Goal: Register for event/course

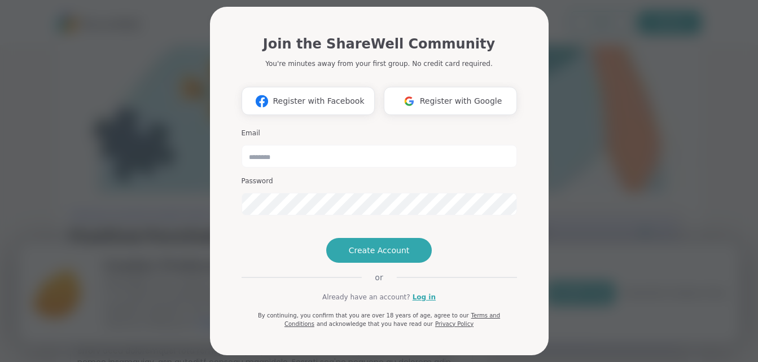
type input "**********"
click at [375, 256] on span "Create Account" at bounding box center [379, 250] width 61 height 11
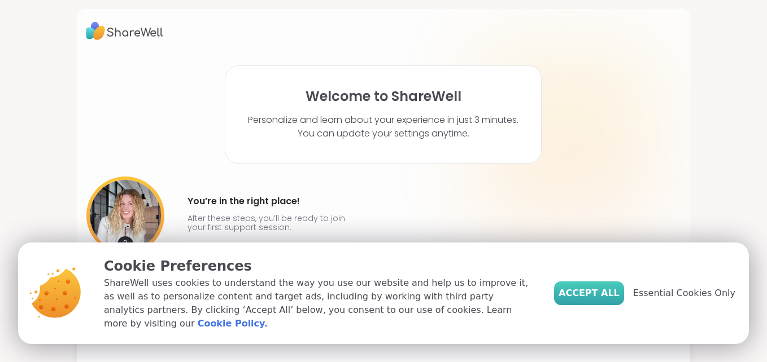
click at [591, 300] on span "Accept All" at bounding box center [588, 294] width 61 height 14
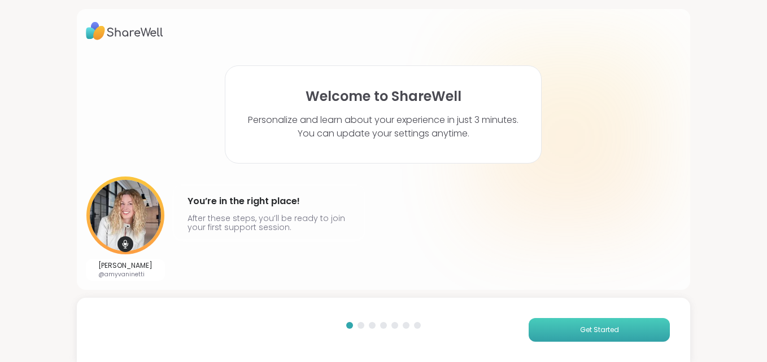
click at [595, 325] on button "Get Started" at bounding box center [598, 330] width 141 height 24
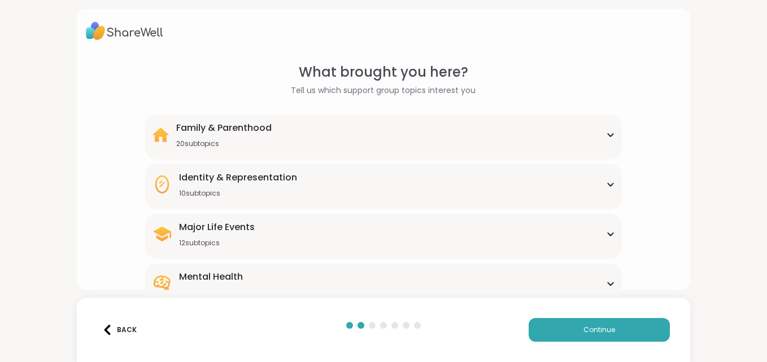
click at [607, 284] on icon at bounding box center [609, 284] width 5 height 3
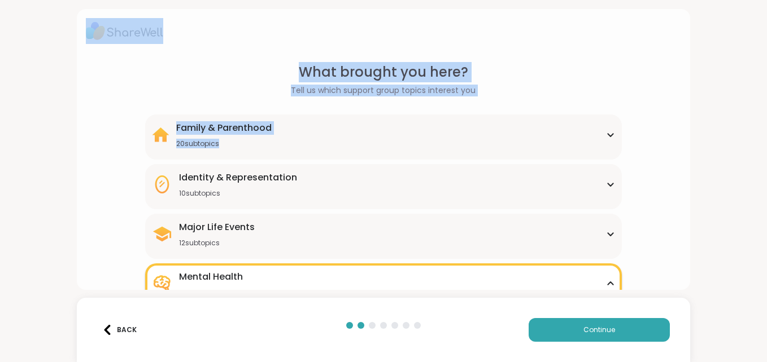
drag, startPoint x: 661, startPoint y: 47, endPoint x: 660, endPoint y: 80, distance: 32.2
click at [660, 80] on div "What brought you here? Tell us which support group topics interest you Family &…" at bounding box center [383, 149] width 613 height 281
drag, startPoint x: 660, startPoint y: 80, endPoint x: 658, endPoint y: 138, distance: 58.7
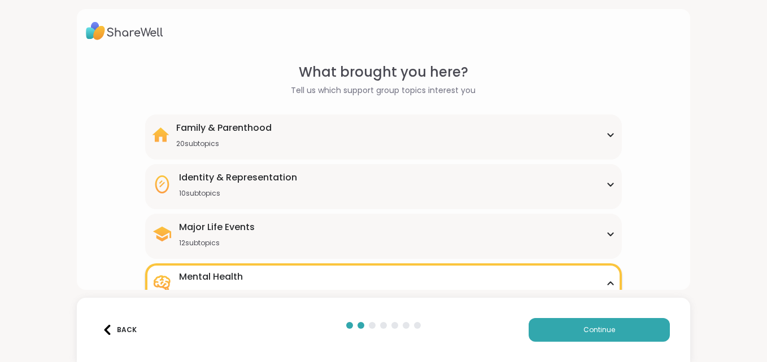
click at [692, 125] on div "What brought you here? Tell us which support group topics interest you Family &…" at bounding box center [383, 181] width 767 height 362
click at [732, 244] on div "What brought you here? Tell us which support group topics interest you Family &…" at bounding box center [383, 181] width 767 height 362
click at [604, 327] on span "Continue" at bounding box center [599, 330] width 32 height 10
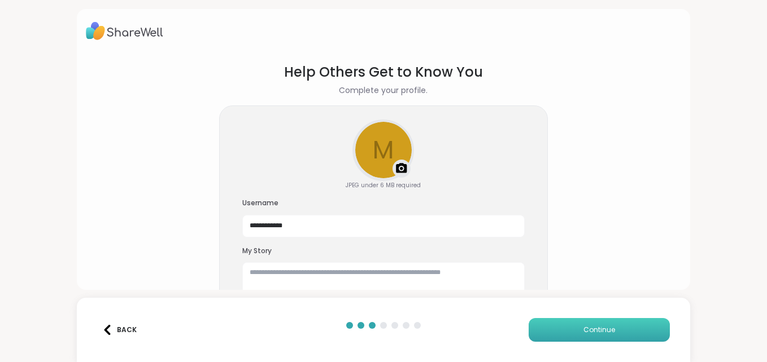
click at [604, 329] on span "Continue" at bounding box center [599, 330] width 32 height 10
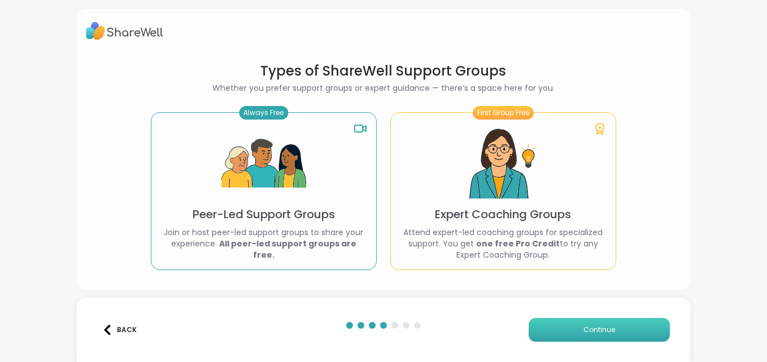
click at [568, 330] on button "Continue" at bounding box center [598, 330] width 141 height 24
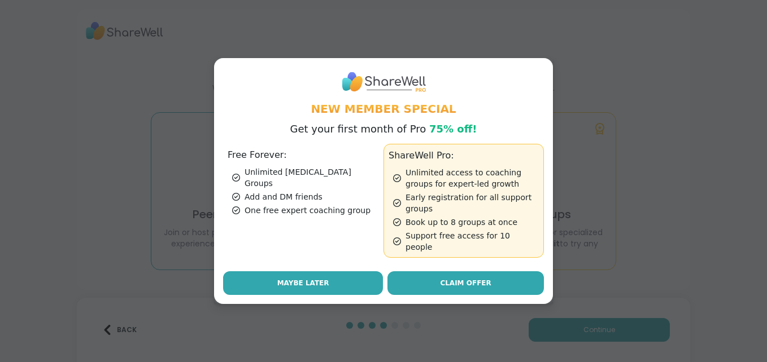
click at [330, 283] on button "Maybe Later" at bounding box center [303, 284] width 160 height 24
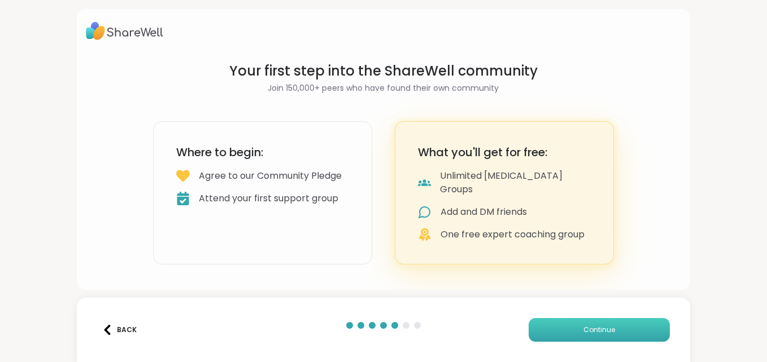
click at [575, 331] on button "Continue" at bounding box center [598, 330] width 141 height 24
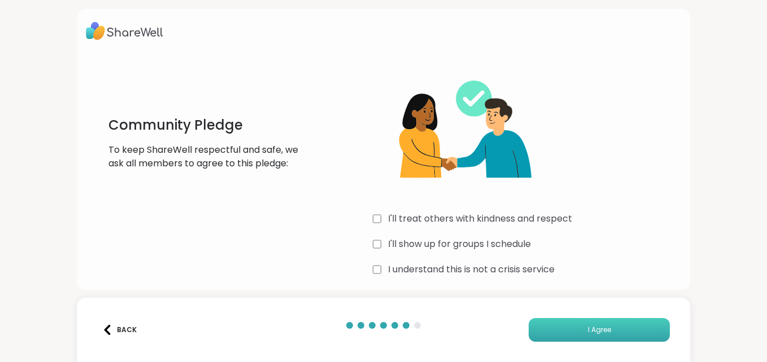
click at [579, 331] on button "I Agree" at bounding box center [598, 330] width 141 height 24
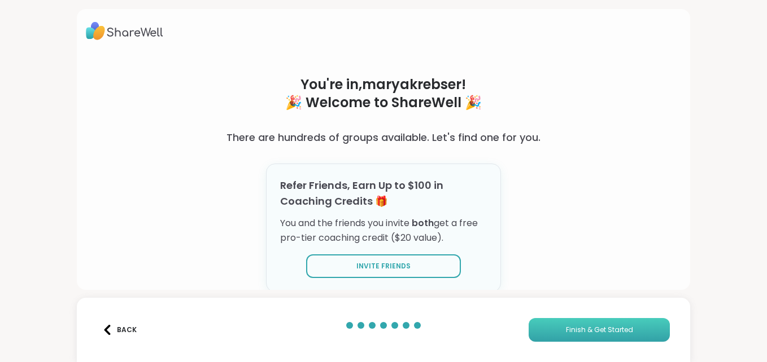
click at [607, 331] on span "Finish & Get Started" at bounding box center [599, 330] width 67 height 10
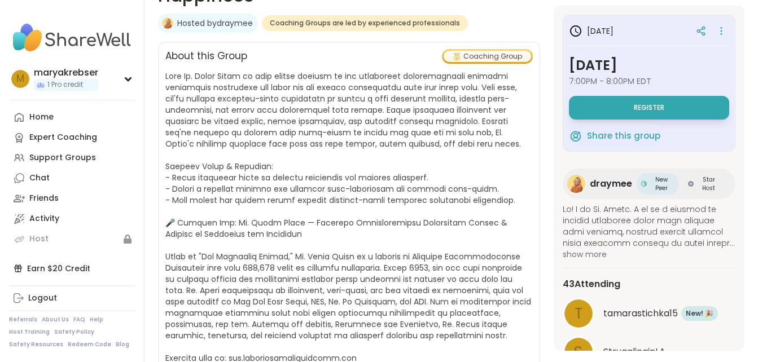
scroll to position [229, 0]
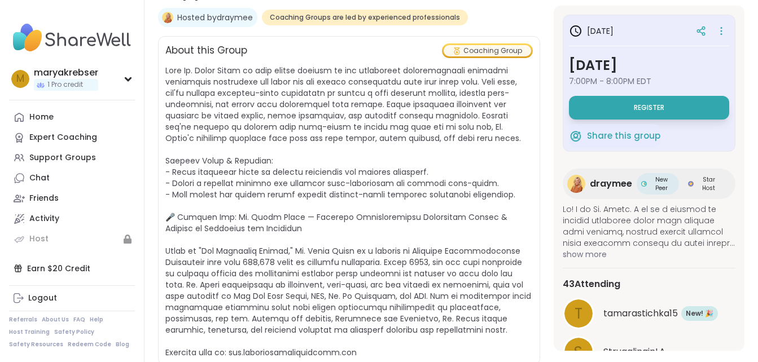
drag, startPoint x: 751, startPoint y: 93, endPoint x: 763, endPoint y: 94, distance: 11.9
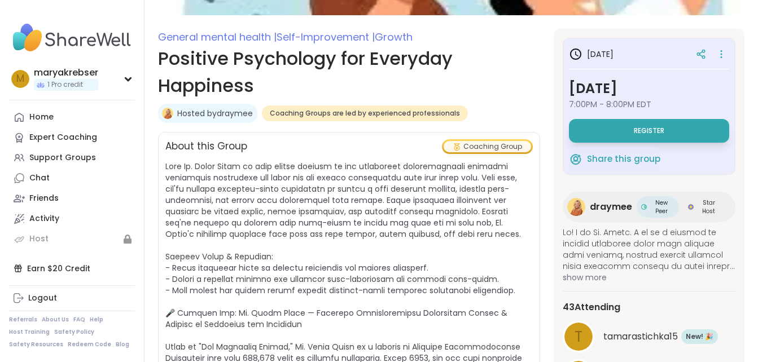
scroll to position [158, 0]
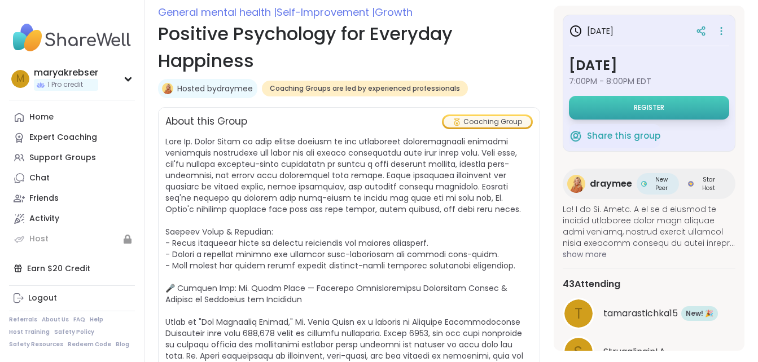
click at [661, 106] on button "Register" at bounding box center [649, 108] width 160 height 24
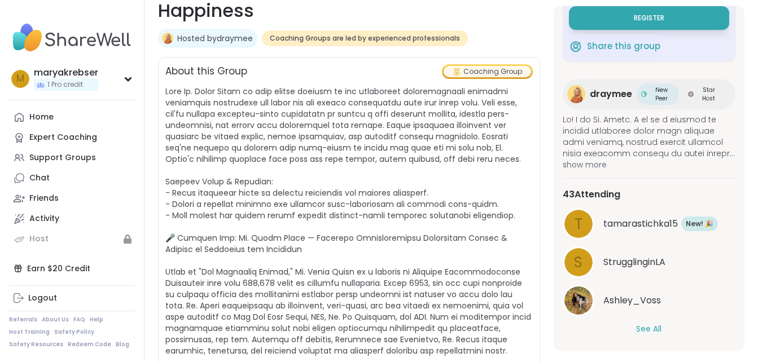
scroll to position [92, 0]
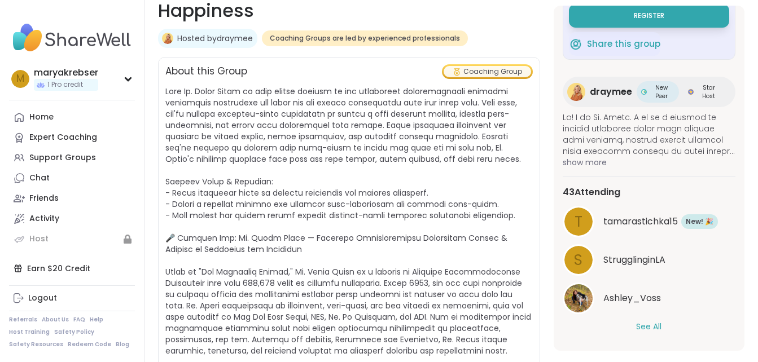
click at [652, 327] on button "See All" at bounding box center [648, 327] width 25 height 12
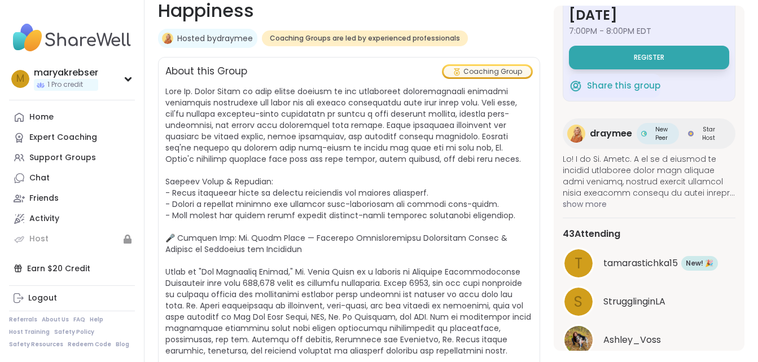
scroll to position [0, 0]
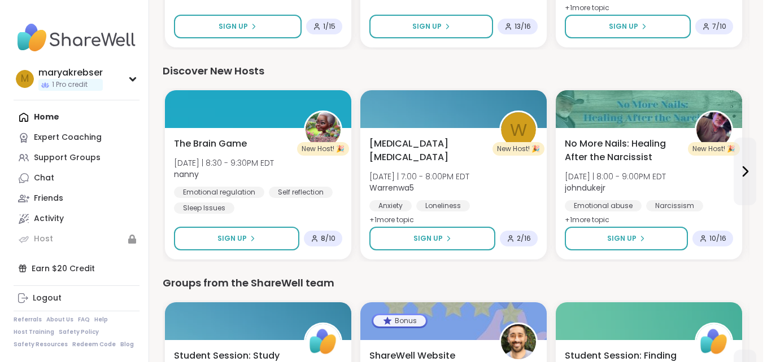
scroll to position [484, 0]
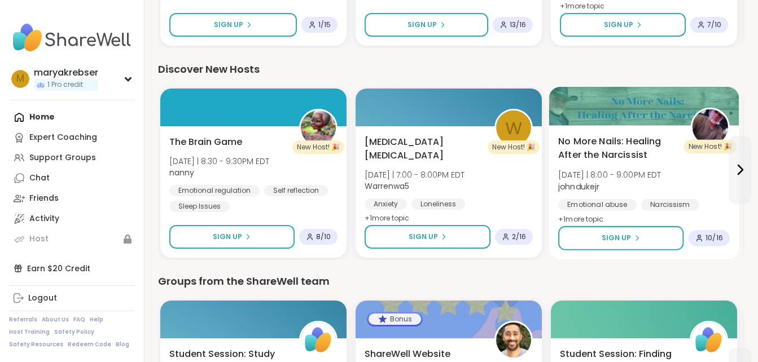
click at [648, 137] on span "No More Nails: Healing After the Narcissist" at bounding box center [618, 149] width 120 height 28
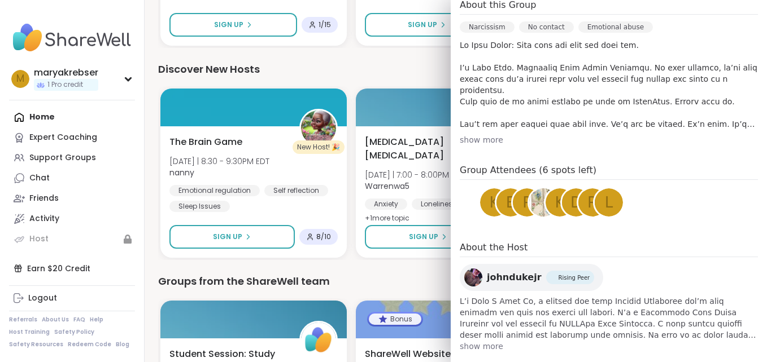
scroll to position [351, 0]
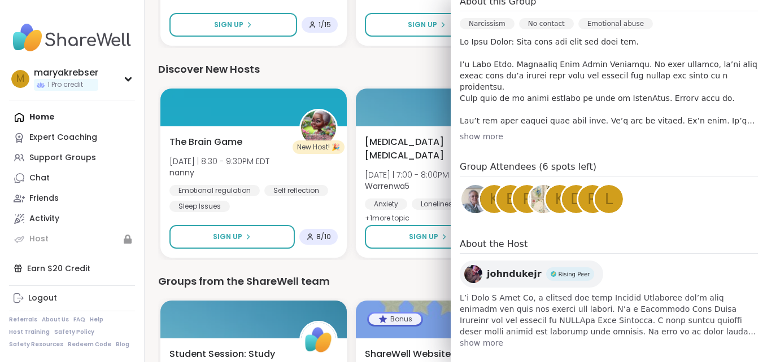
click at [477, 137] on div "show more" at bounding box center [609, 136] width 298 height 11
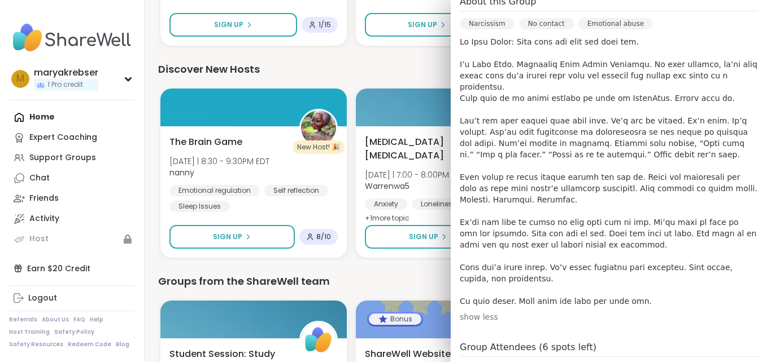
drag, startPoint x: 670, startPoint y: 314, endPoint x: 688, endPoint y: 333, distance: 26.0
click at [688, 323] on div "About this Group Narcissism No contact Emotional abuse show less" at bounding box center [609, 159] width 298 height 328
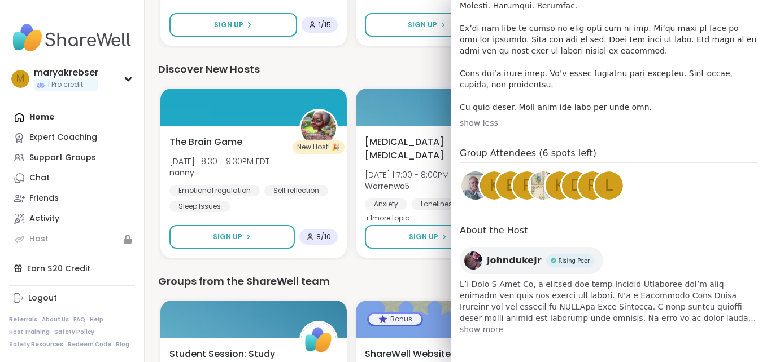
scroll to position [568, 0]
click at [481, 330] on span "show more" at bounding box center [609, 329] width 298 height 11
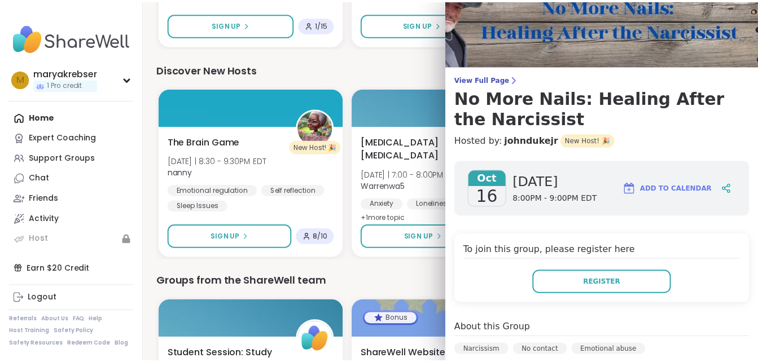
scroll to position [0, 0]
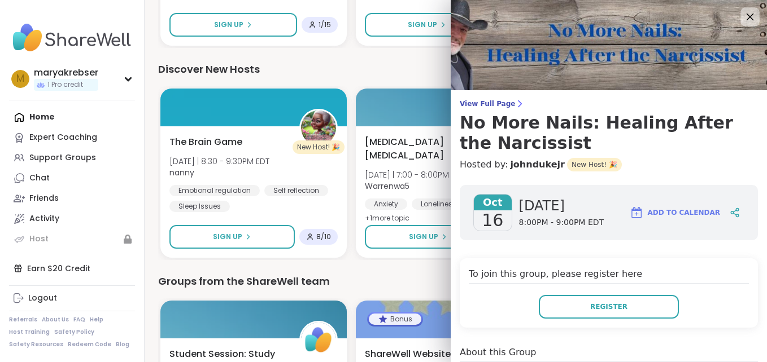
click at [742, 16] on icon at bounding box center [749, 17] width 14 height 14
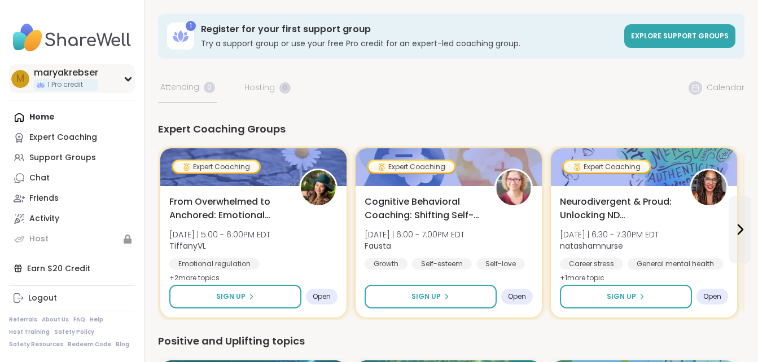
click at [128, 82] on div "m maryakrebser 1 Pro credit" at bounding box center [72, 78] width 126 height 29
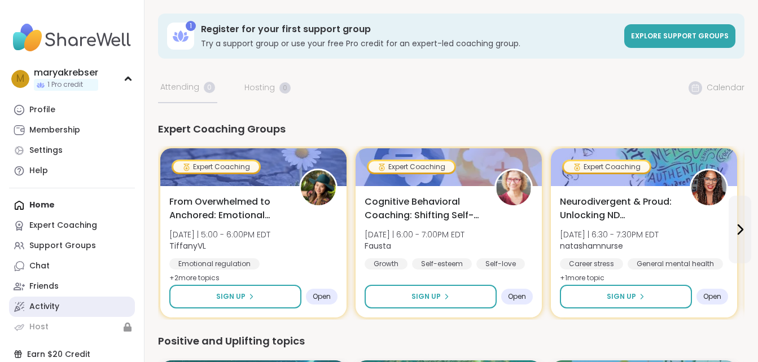
click at [80, 304] on link "Activity" at bounding box center [72, 307] width 126 height 20
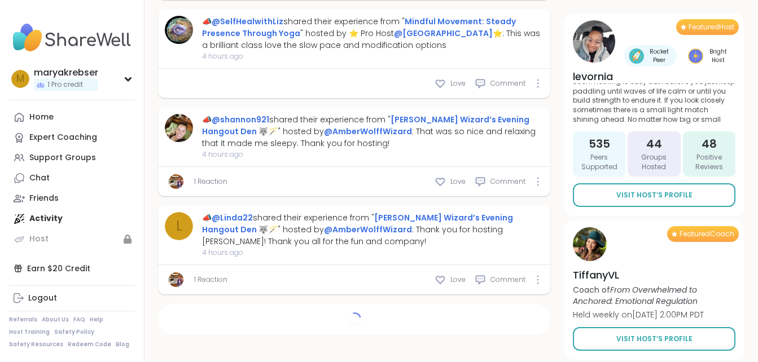
scroll to position [3236, 0]
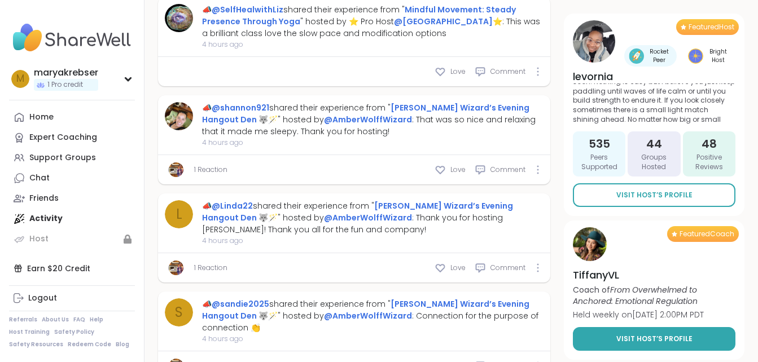
click at [669, 336] on span "Visit Host’s Profile" at bounding box center [655, 339] width 76 height 10
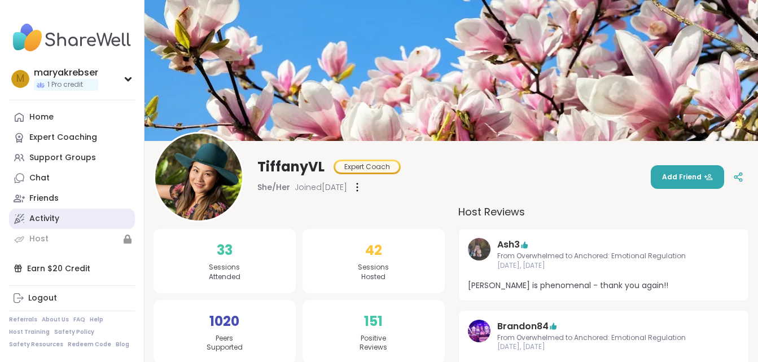
click at [76, 216] on link "Activity" at bounding box center [72, 219] width 126 height 20
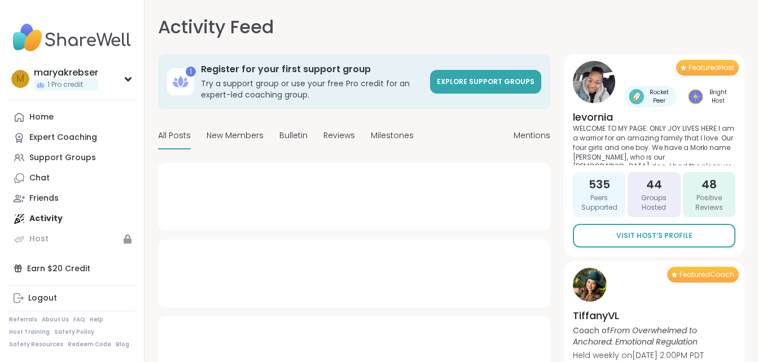
type textarea "*"
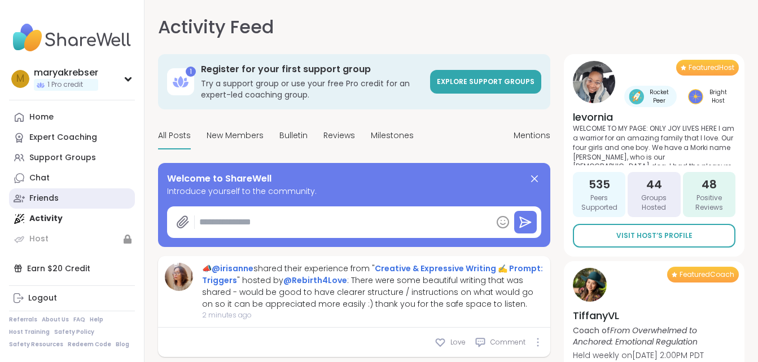
click at [72, 200] on link "Friends" at bounding box center [72, 199] width 126 height 20
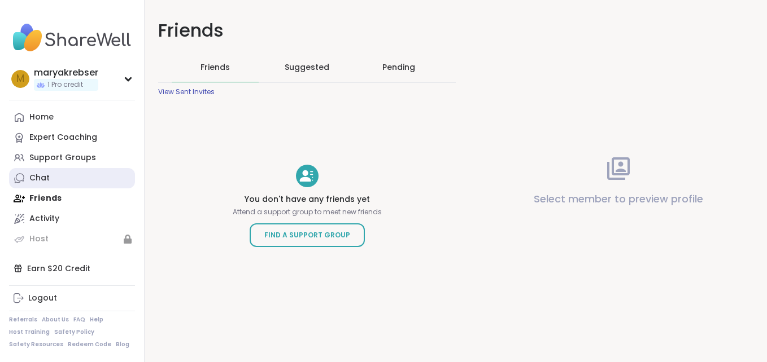
click at [73, 181] on link "Chat" at bounding box center [72, 178] width 126 height 20
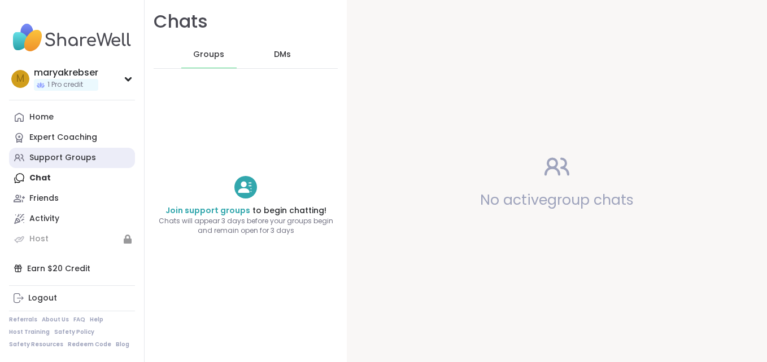
click at [87, 159] on div "Support Groups" at bounding box center [62, 157] width 67 height 11
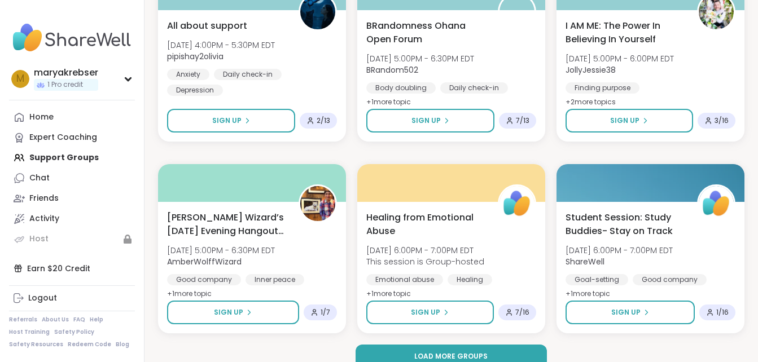
scroll to position [2169, 0]
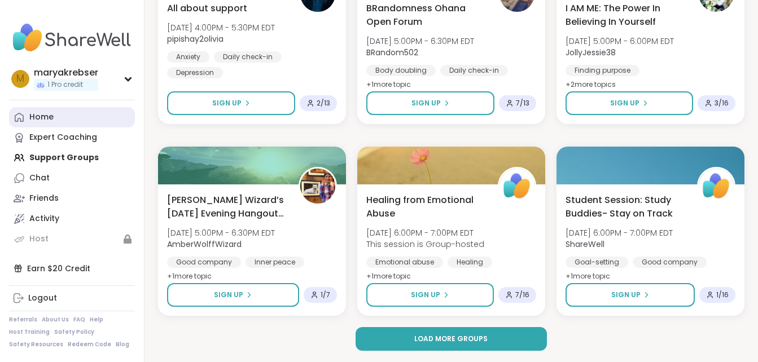
click at [54, 117] on link "Home" at bounding box center [72, 117] width 126 height 20
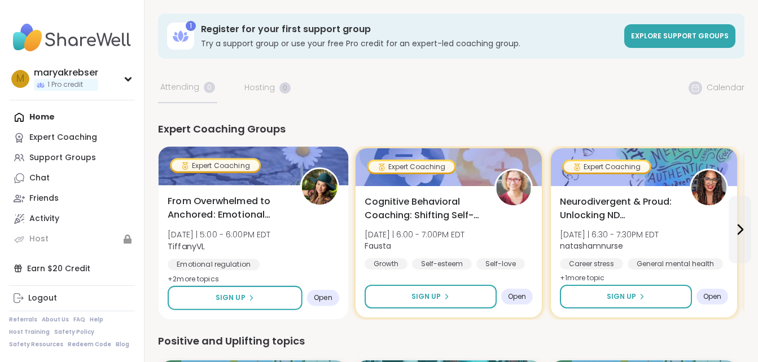
click at [213, 278] on span "+ 2 more topic s" at bounding box center [193, 278] width 51 height 9
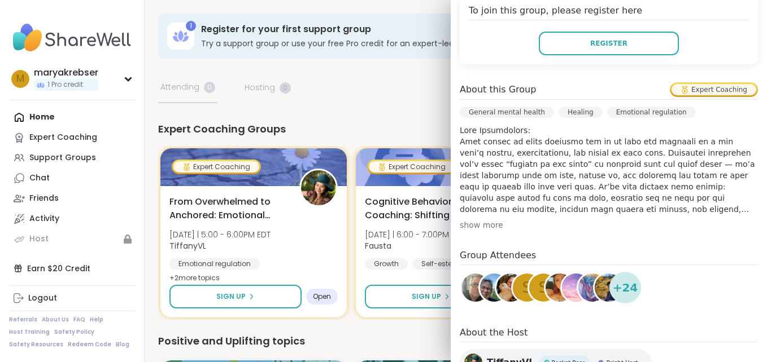
scroll to position [286, 0]
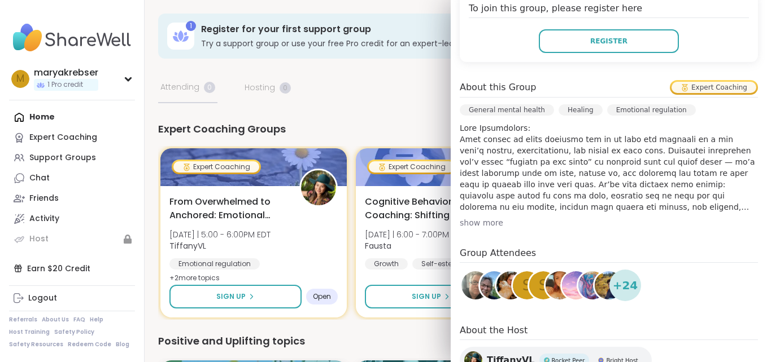
click at [480, 217] on div "show more" at bounding box center [609, 222] width 298 height 11
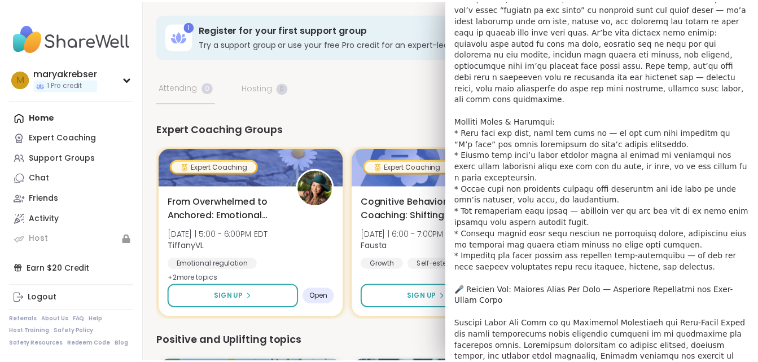
scroll to position [442, 0]
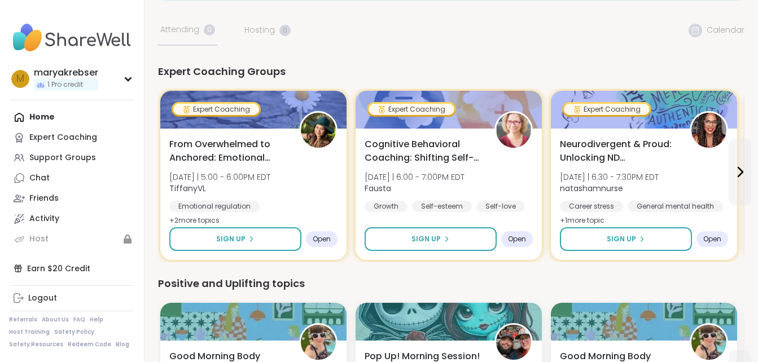
scroll to position [63, 0]
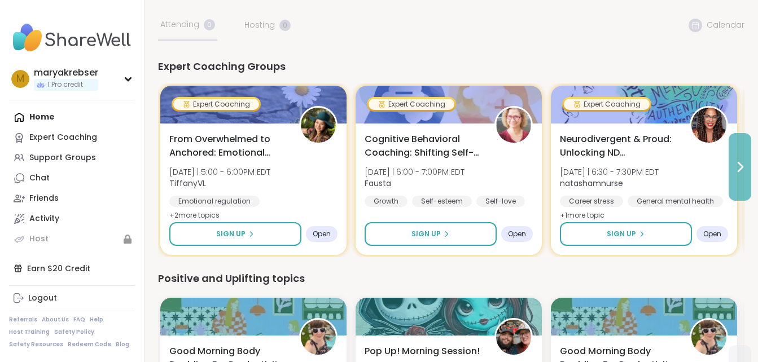
click at [737, 165] on icon at bounding box center [740, 167] width 14 height 14
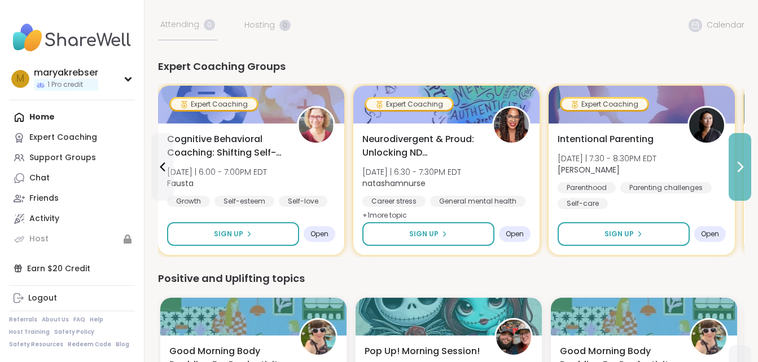
click at [737, 165] on icon at bounding box center [740, 167] width 14 height 14
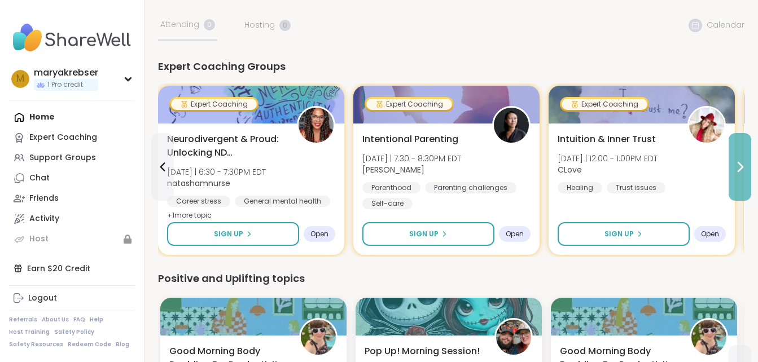
click at [737, 165] on icon at bounding box center [740, 167] width 14 height 14
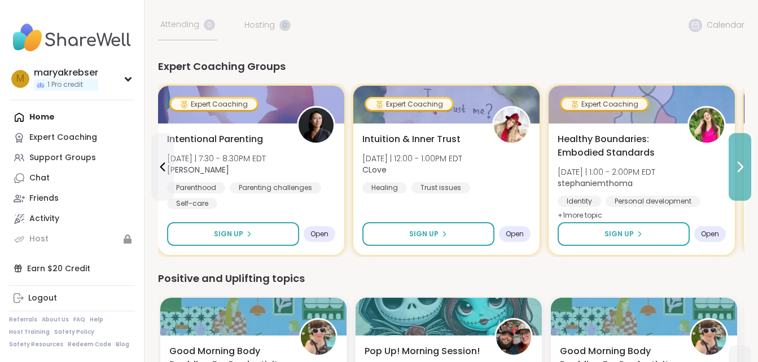
click at [737, 165] on icon at bounding box center [740, 167] width 14 height 14
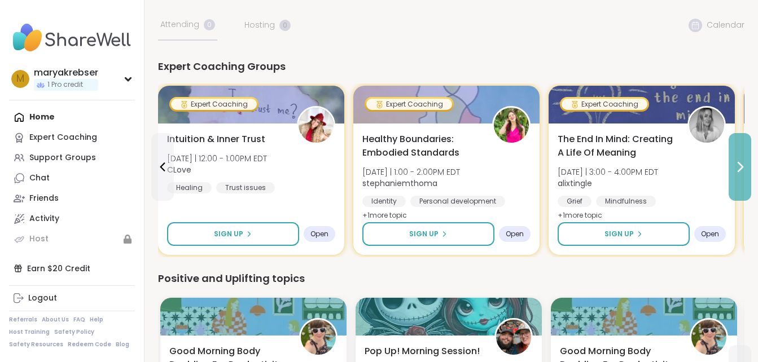
click at [737, 165] on icon at bounding box center [740, 167] width 14 height 14
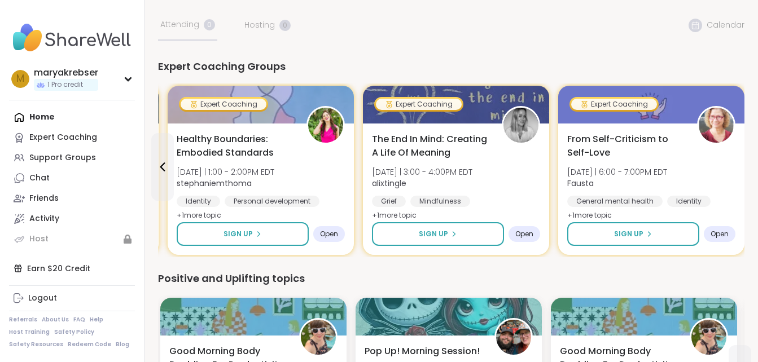
click at [737, 165] on div "From Self-Criticism to Self-Love [DATE] | 6:00 - 7:00PM EDT [PERSON_NAME] Gener…" at bounding box center [651, 190] width 186 height 132
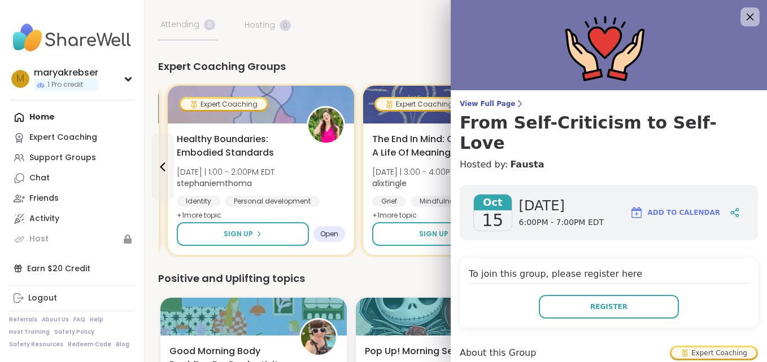
click at [742, 18] on icon at bounding box center [749, 17] width 14 height 14
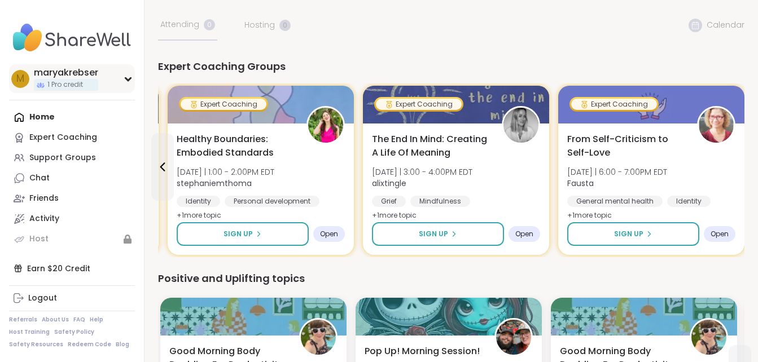
click at [126, 82] on div "m maryakrebser 1 Pro credit" at bounding box center [72, 78] width 126 height 29
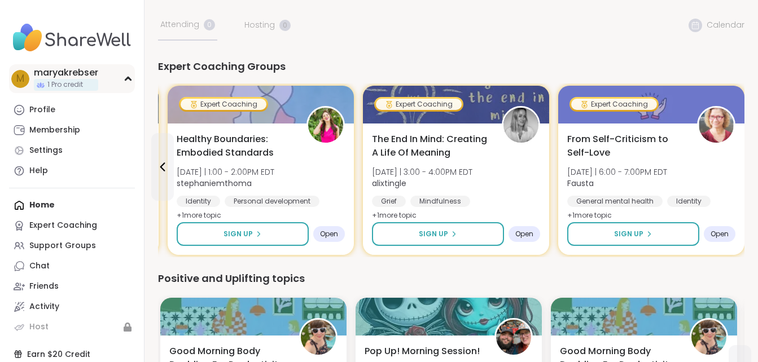
click at [126, 82] on div "m maryakrebser 1 Pro credit" at bounding box center [72, 78] width 126 height 29
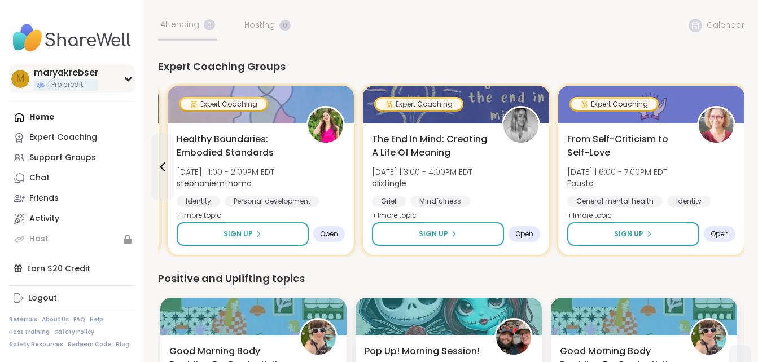
click at [126, 82] on div "m maryakrebser 1 Pro credit" at bounding box center [72, 78] width 126 height 29
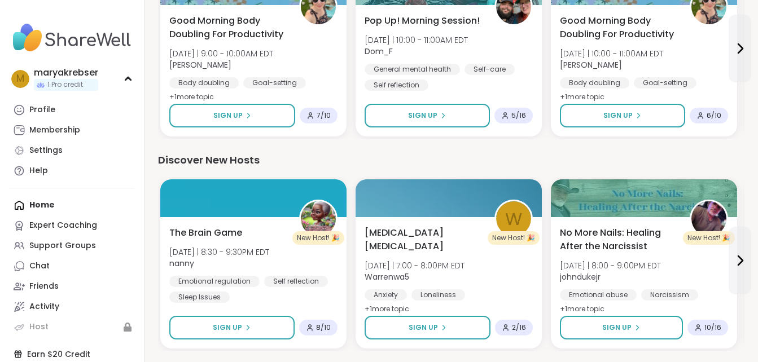
scroll to position [417, 0]
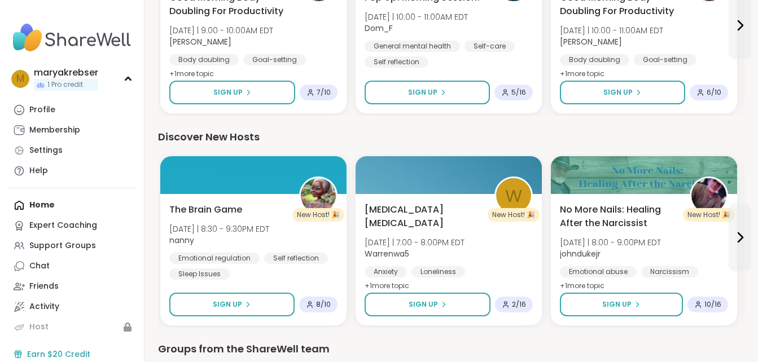
click at [107, 348] on div "Earn $20 Credit" at bounding box center [72, 354] width 126 height 20
